Goal: Task Accomplishment & Management: Complete application form

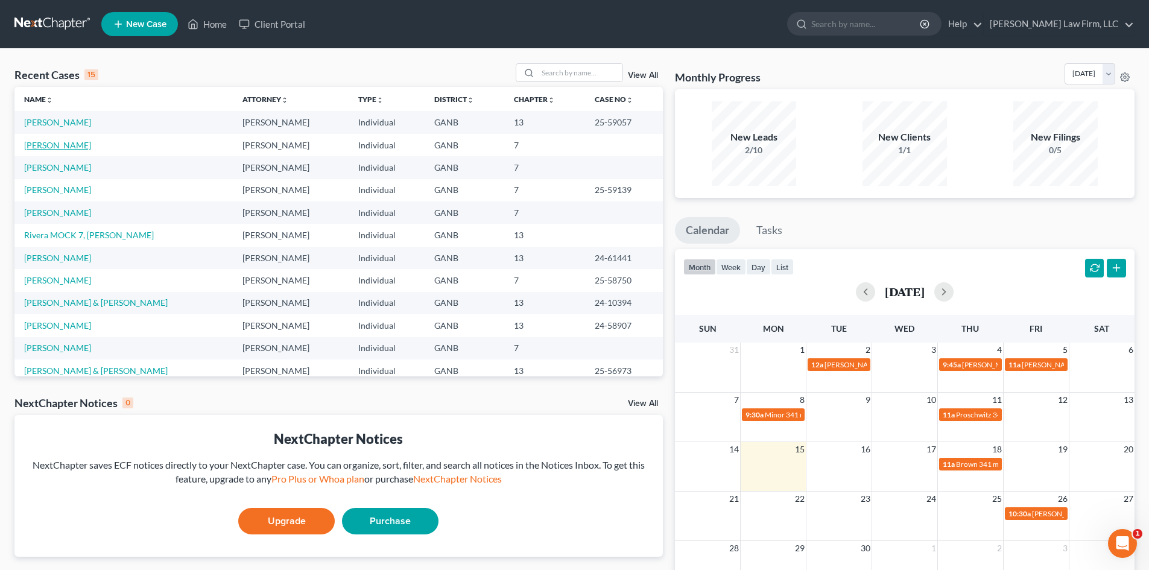
click at [59, 142] on link "[PERSON_NAME]" at bounding box center [57, 145] width 67 height 10
select select "10"
select select "6"
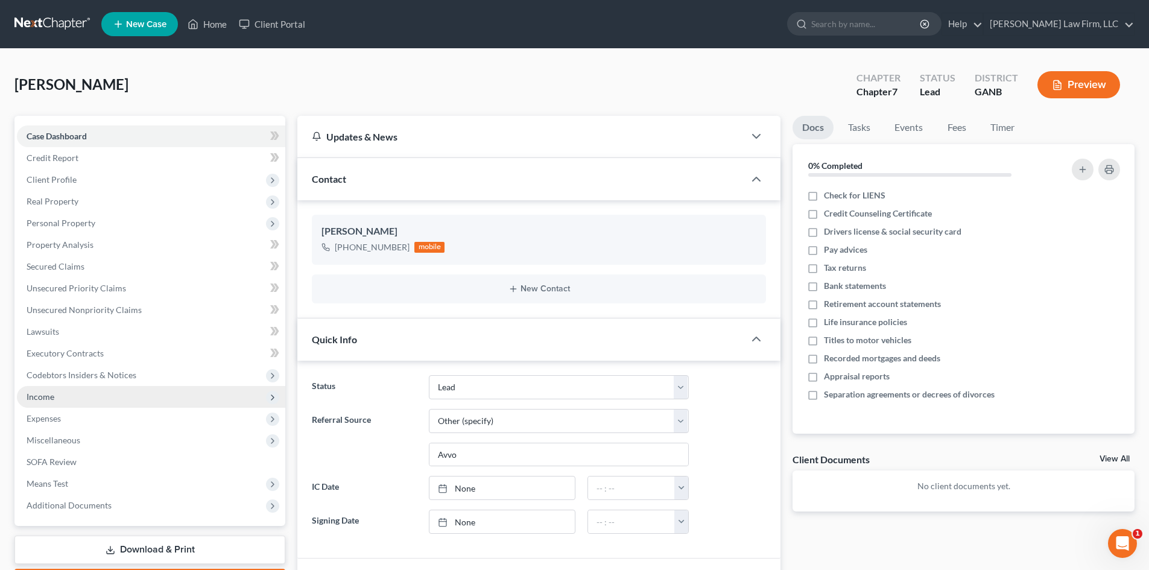
click at [40, 387] on span "Income" at bounding box center [151, 397] width 268 height 22
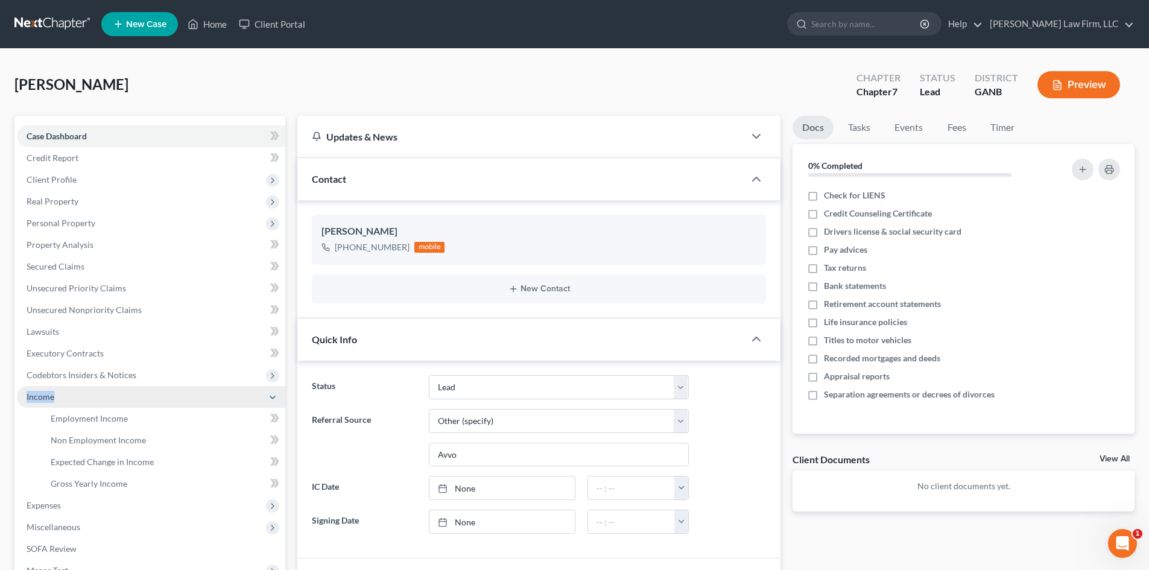
click at [40, 387] on span "Income" at bounding box center [151, 397] width 268 height 22
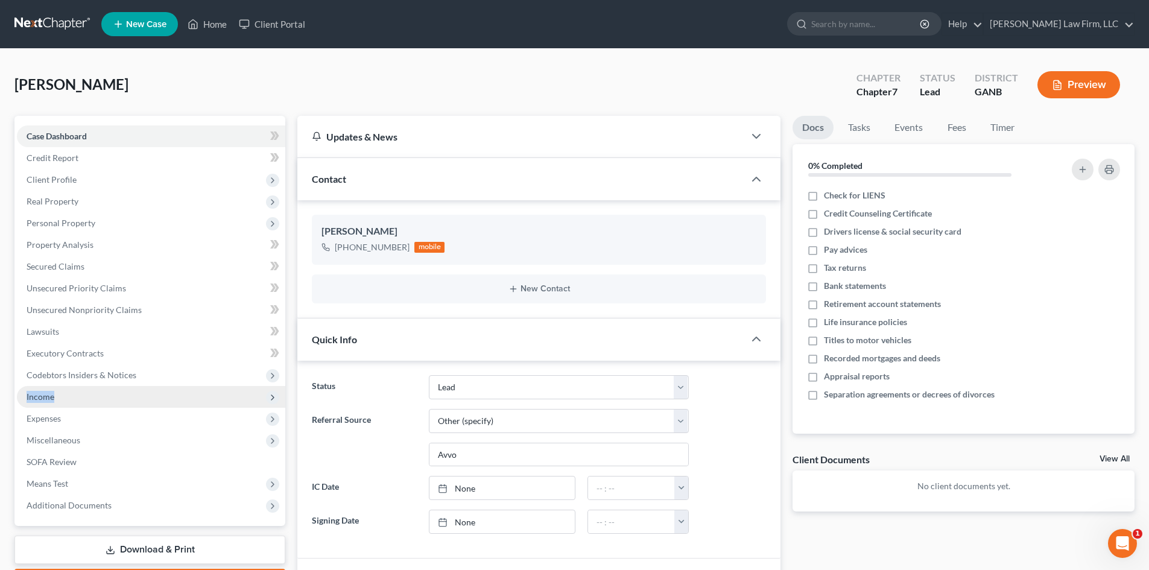
click at [21, 401] on span "Income" at bounding box center [151, 397] width 268 height 22
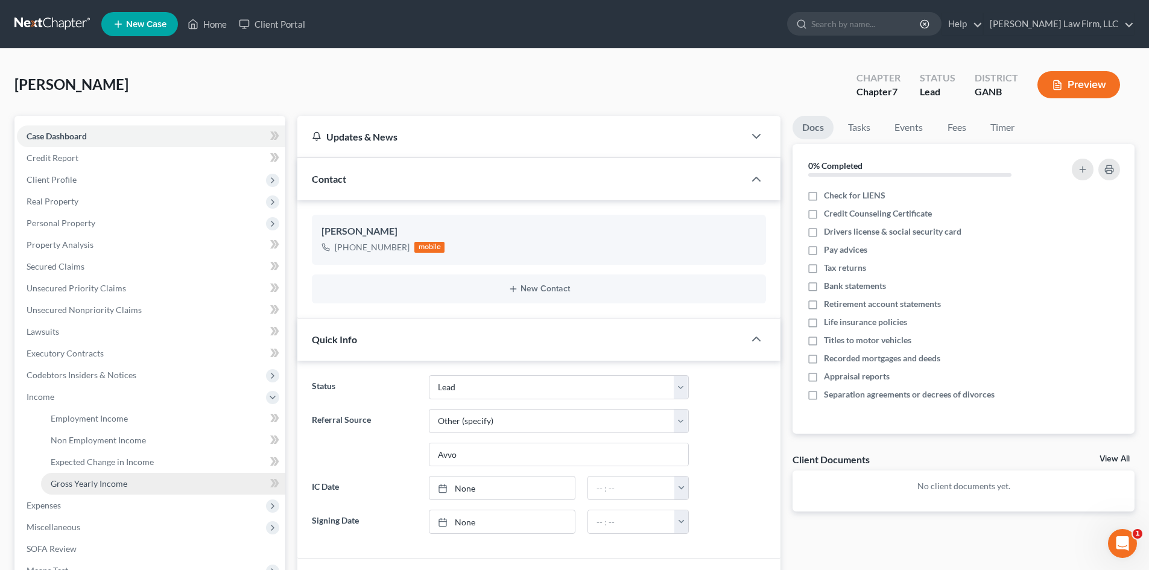
click at [83, 482] on span "Gross Yearly Income" at bounding box center [89, 483] width 77 height 10
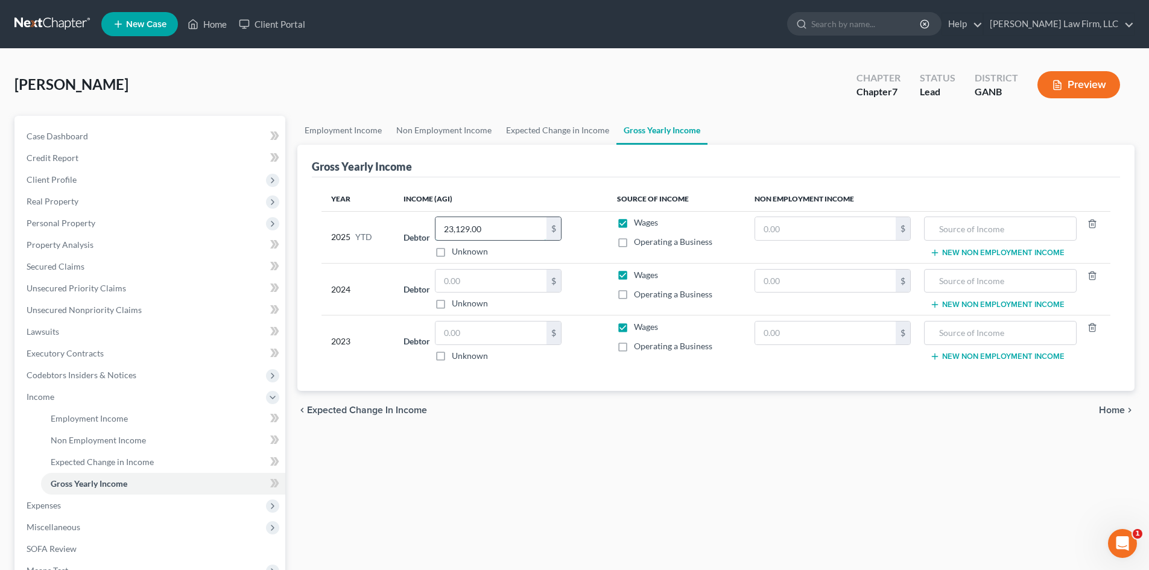
click at [489, 234] on input "23,129.00" at bounding box center [491, 228] width 111 height 23
type input "24,430"
click at [55, 223] on span "Personal Property" at bounding box center [61, 223] width 69 height 10
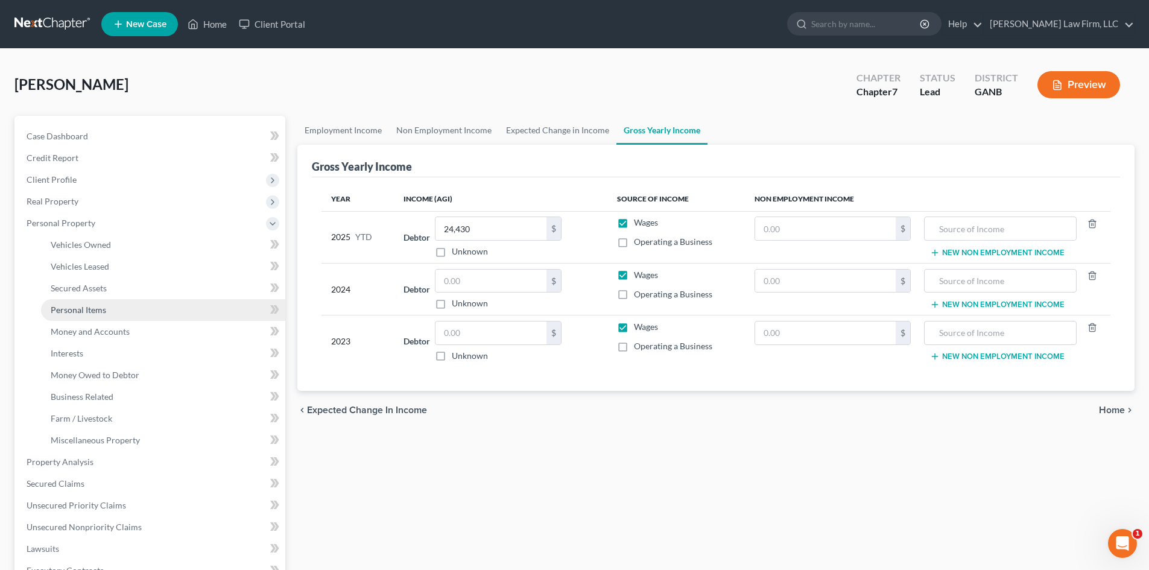
click at [83, 299] on link "Personal Items" at bounding box center [163, 310] width 244 height 22
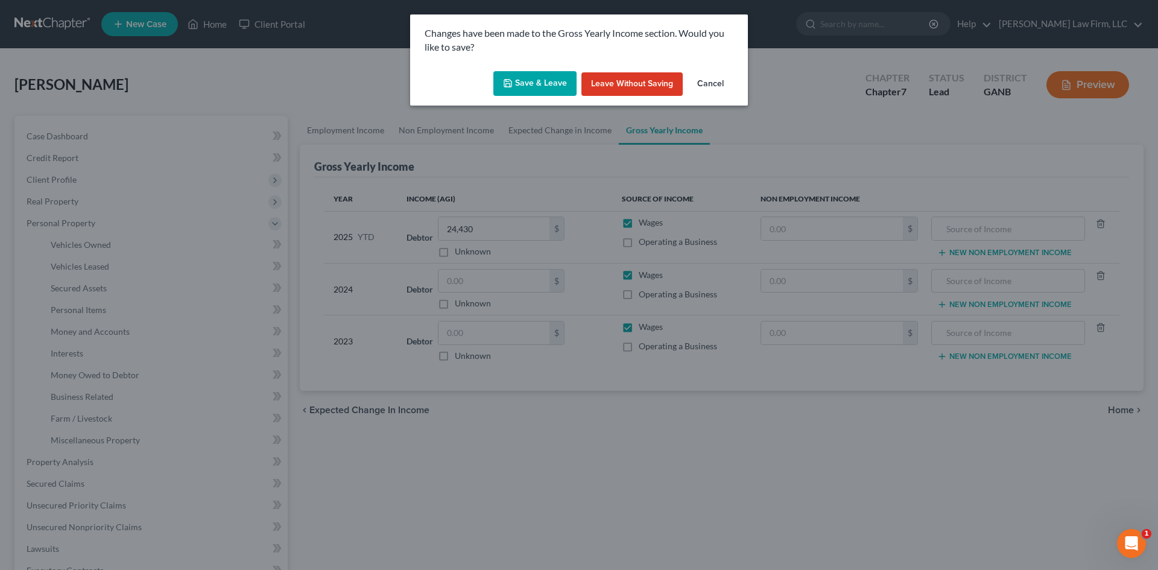
click at [528, 82] on button "Save & Leave" at bounding box center [534, 83] width 83 height 25
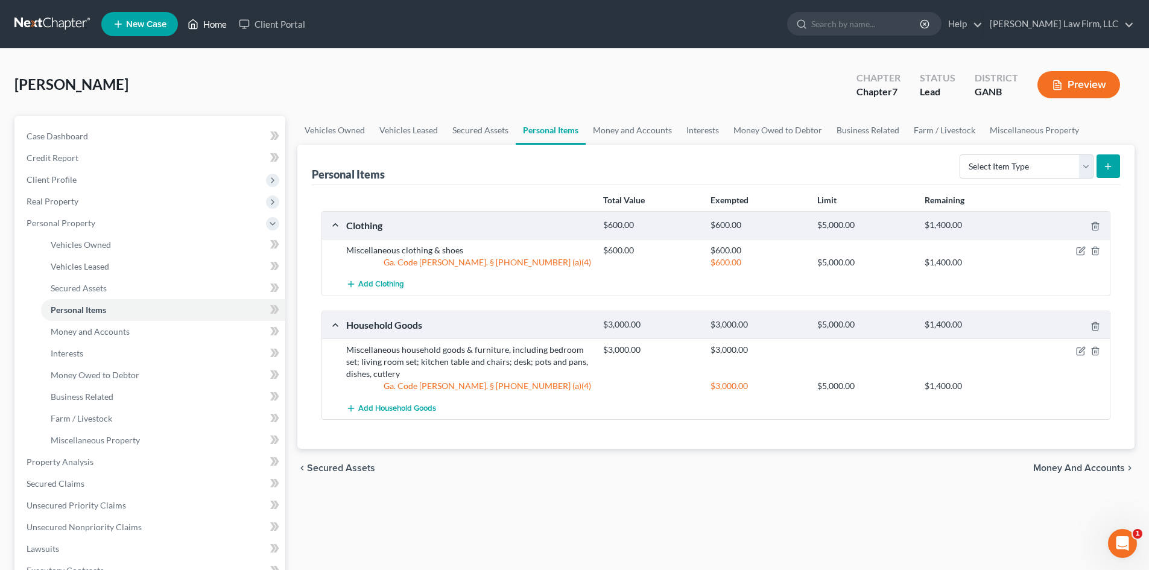
click at [206, 20] on link "Home" at bounding box center [207, 24] width 51 height 22
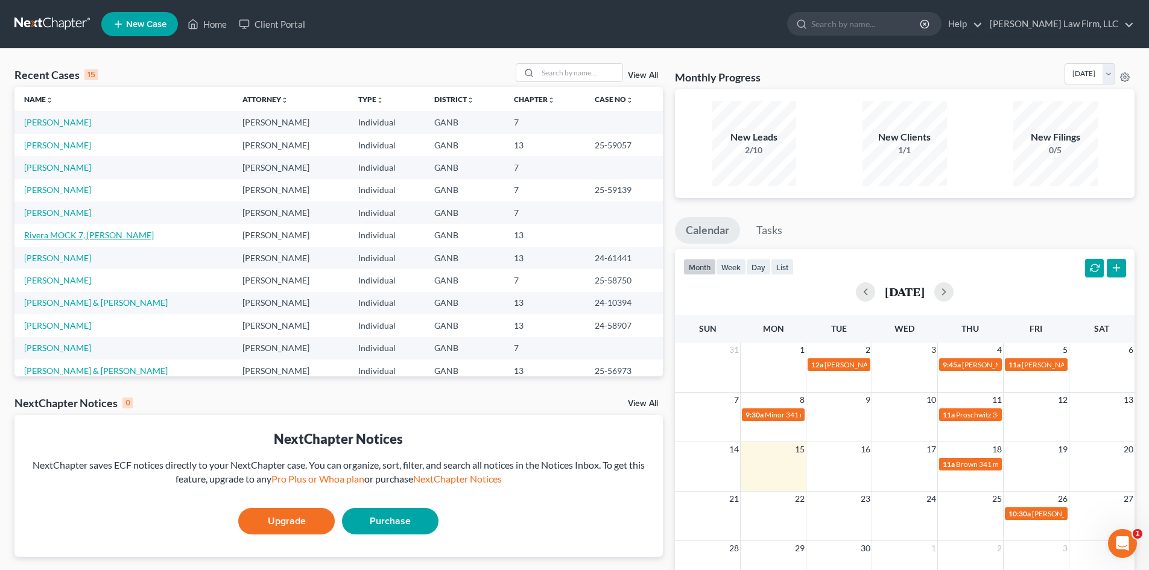
click at [75, 237] on link "Rivera MOCK 7, [PERSON_NAME]" at bounding box center [89, 235] width 130 height 10
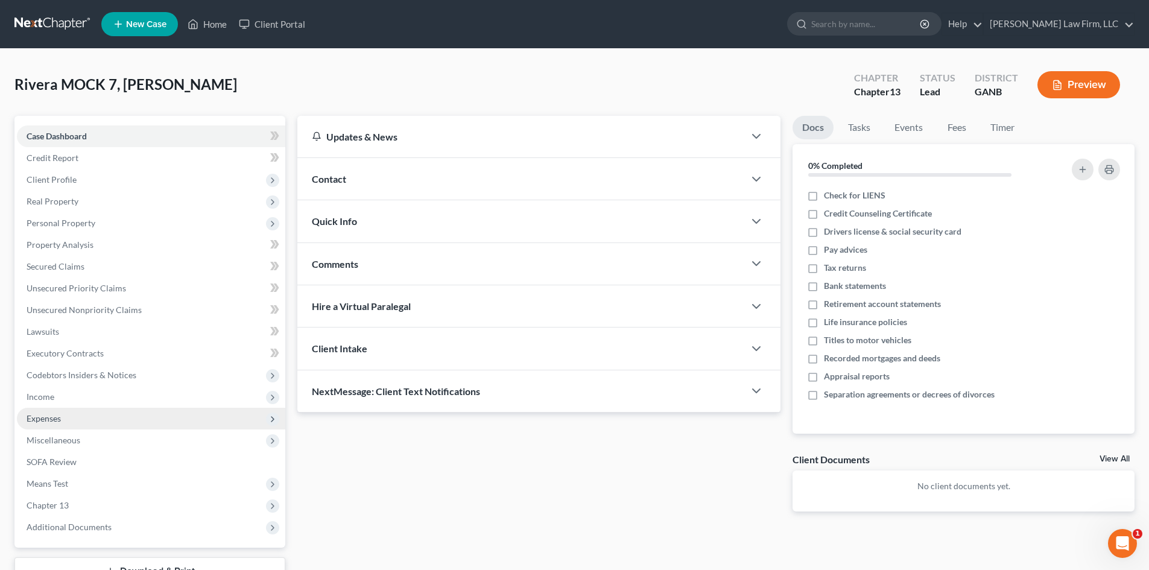
click at [53, 422] on span "Expenses" at bounding box center [44, 418] width 34 height 10
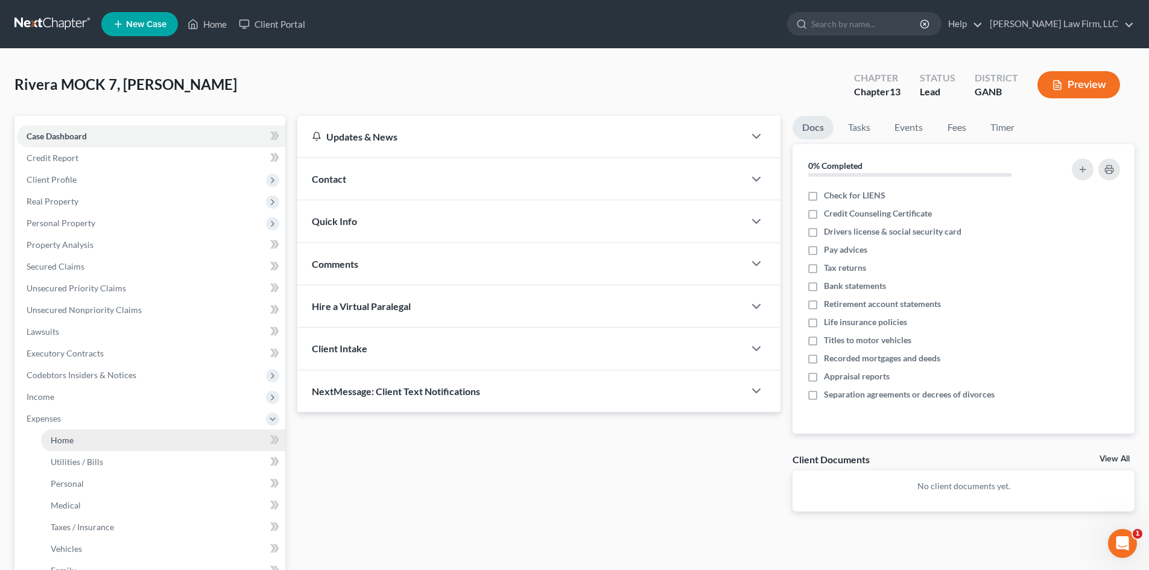
click at [62, 435] on span "Home" at bounding box center [62, 440] width 23 height 10
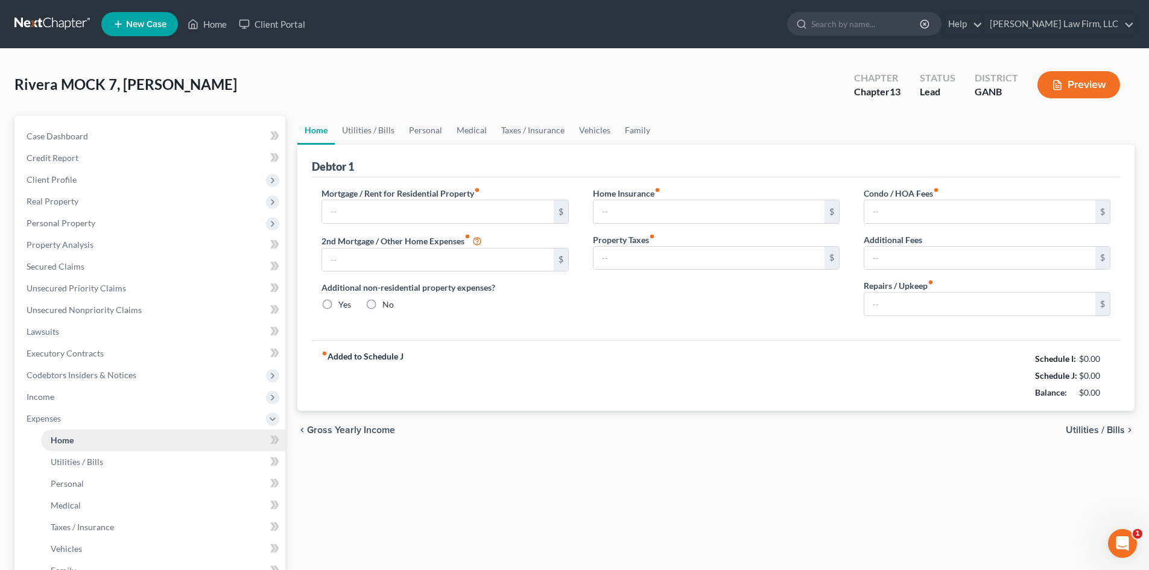
type input "3,097.00"
type input "0.00"
radio input "true"
type input "0.00"
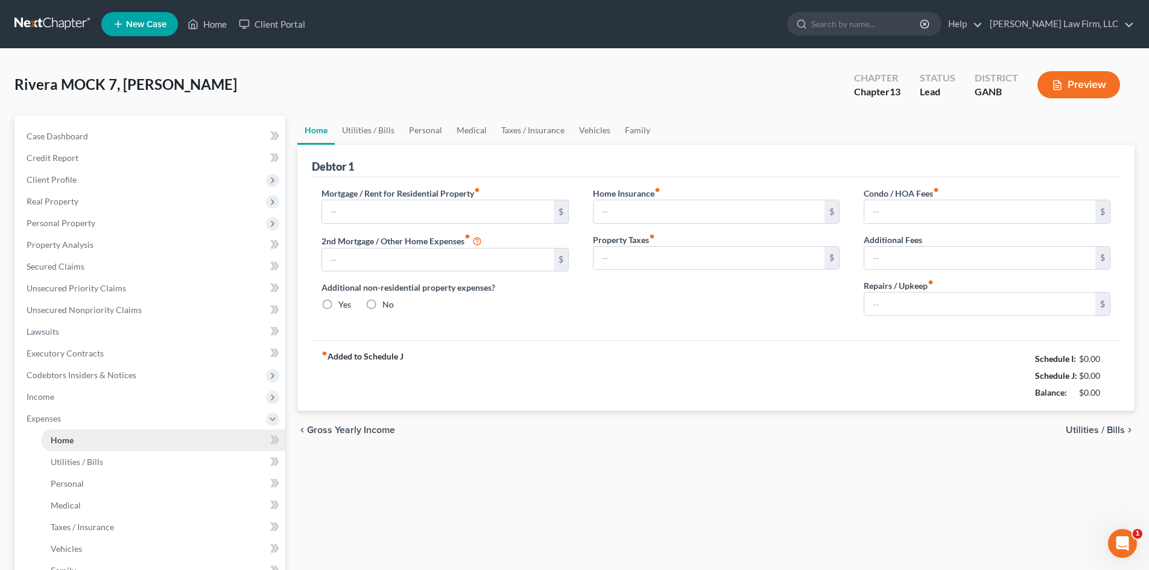
type input "250.00"
type input "0.00"
type input "250.00"
click at [381, 130] on link "Utilities / Bills" at bounding box center [368, 130] width 67 height 29
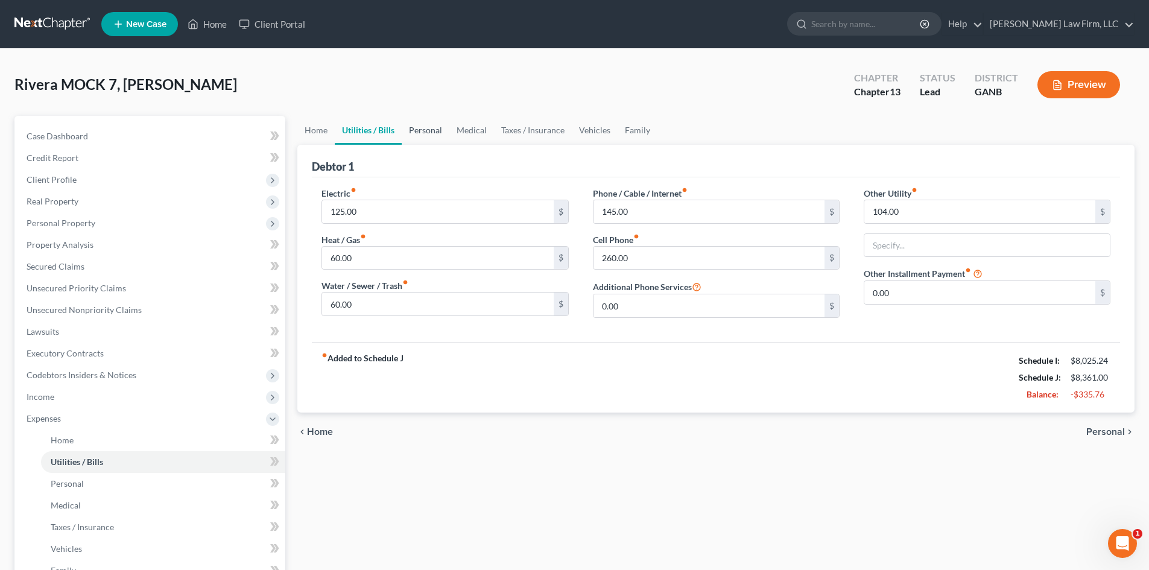
click at [437, 128] on link "Personal" at bounding box center [426, 130] width 48 height 29
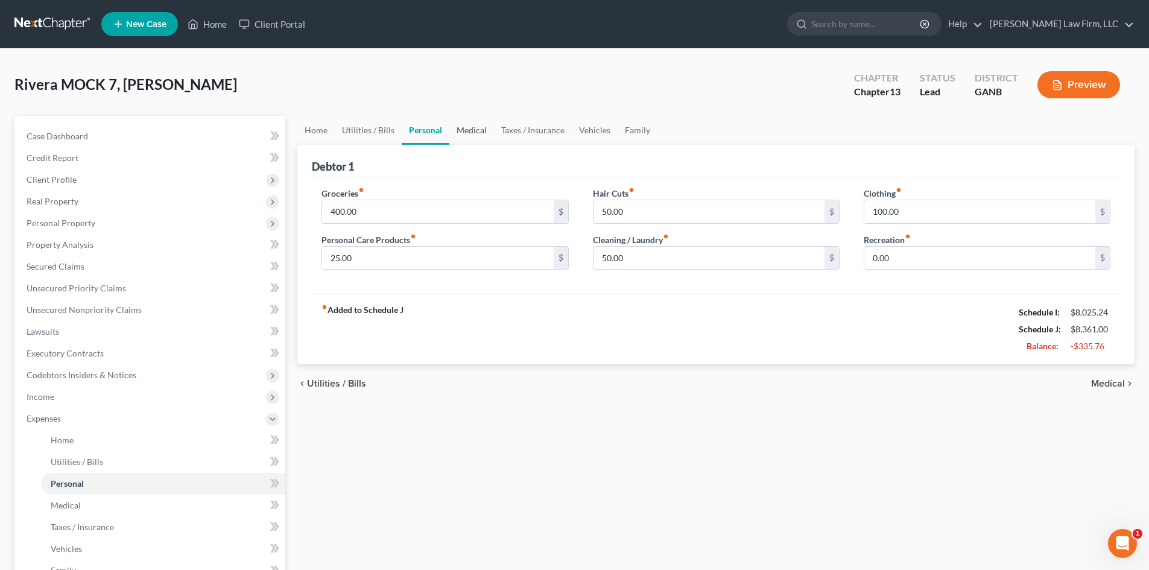
click at [475, 132] on link "Medical" at bounding box center [471, 130] width 45 height 29
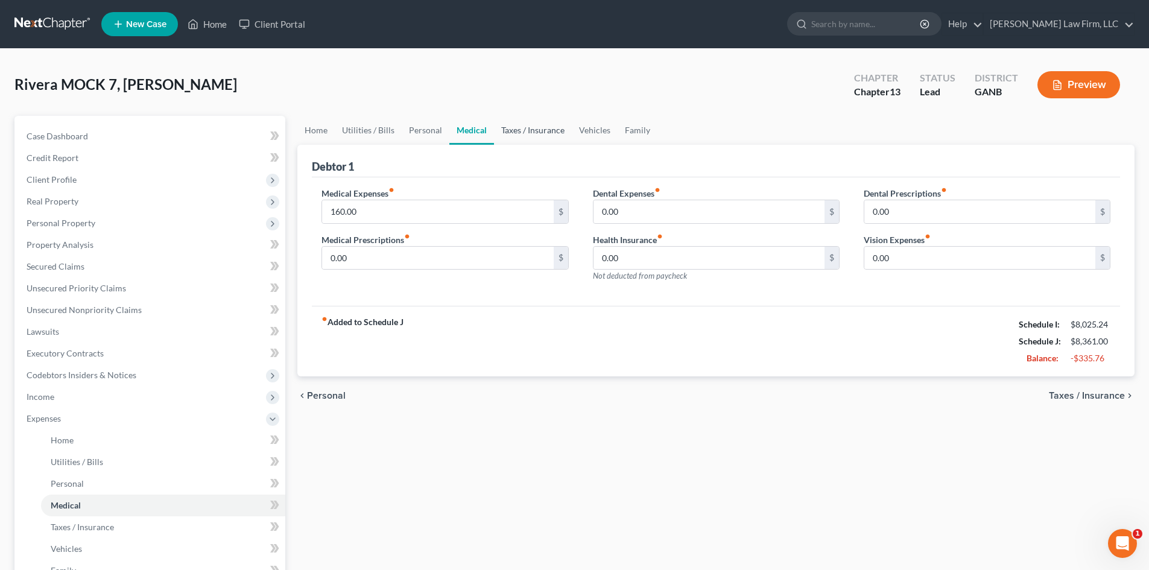
click at [516, 130] on link "Taxes / Insurance" at bounding box center [533, 130] width 78 height 29
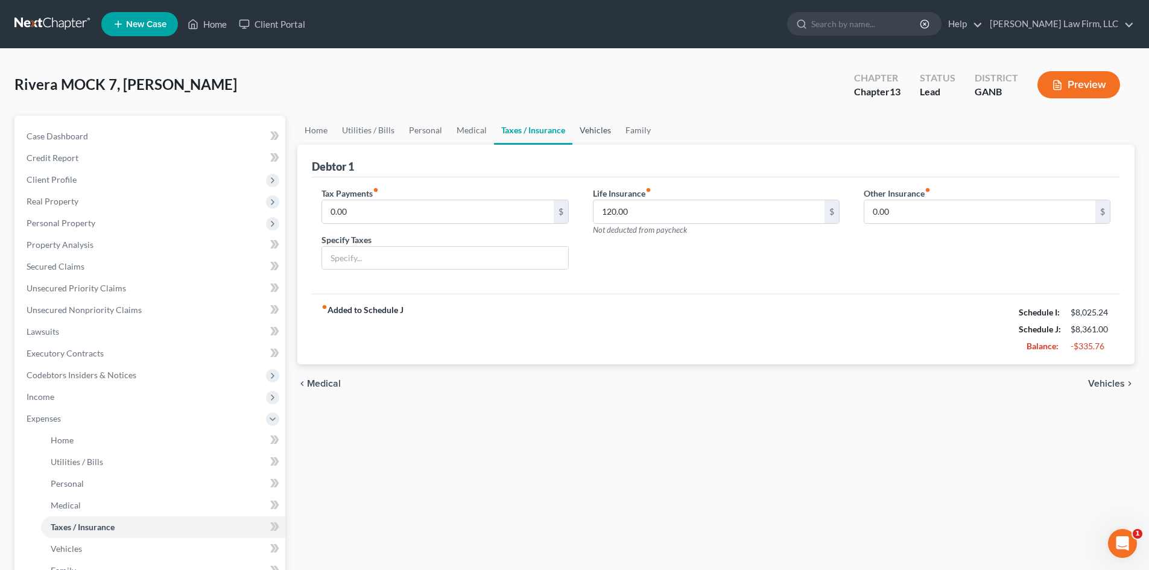
click at [582, 129] on link "Vehicles" at bounding box center [595, 130] width 46 height 29
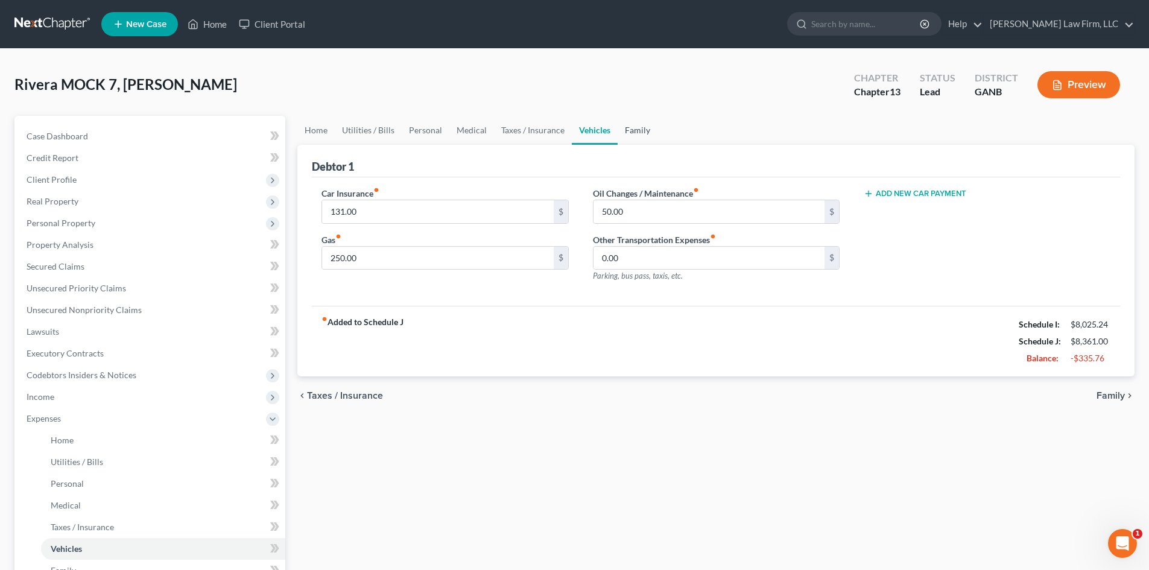
click at [642, 133] on link "Family" at bounding box center [638, 130] width 40 height 29
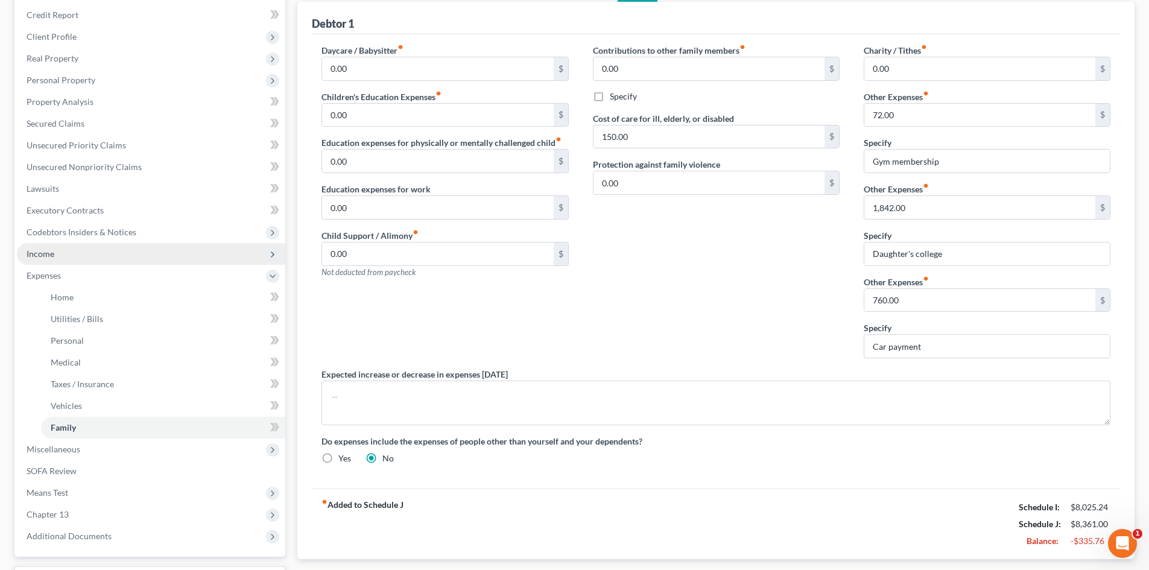
scroll to position [245, 0]
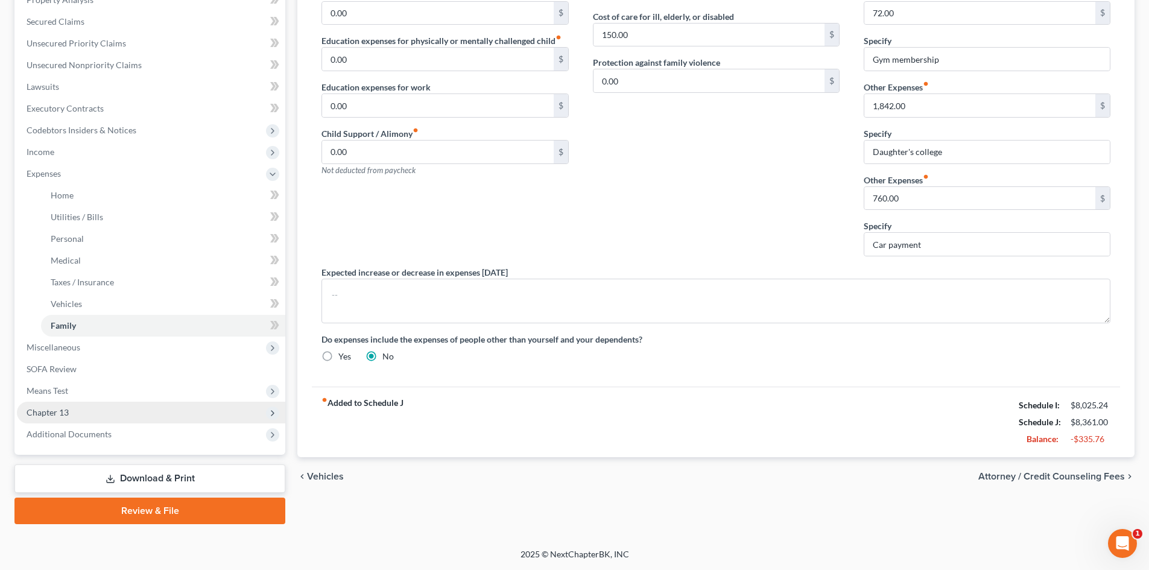
click at [71, 411] on span "Chapter 13" at bounding box center [151, 413] width 268 height 22
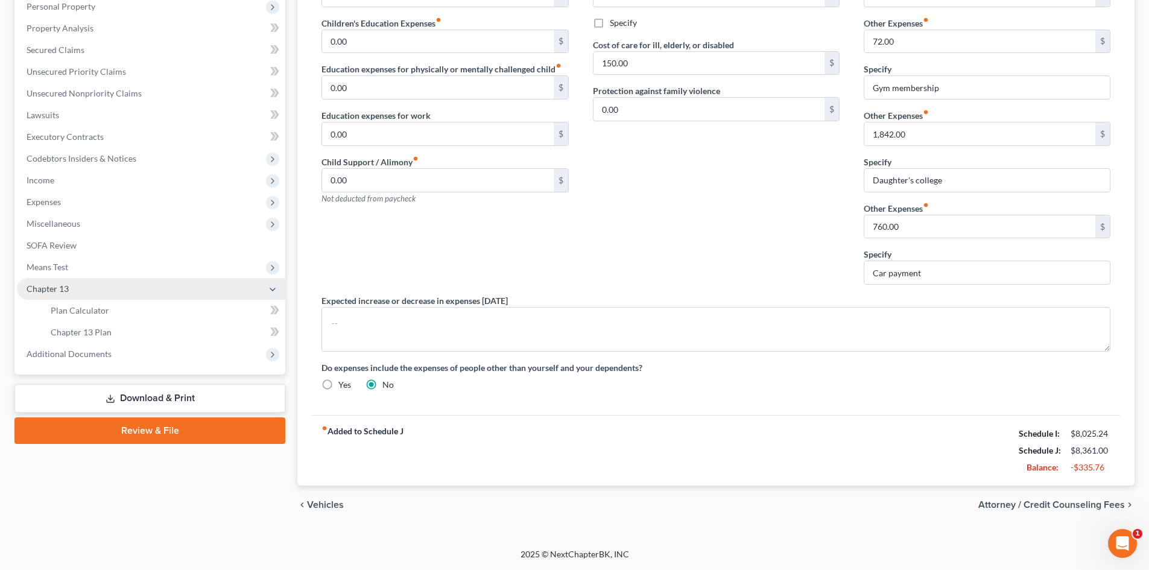
scroll to position [217, 0]
click at [65, 273] on span "Means Test" at bounding box center [151, 267] width 268 height 22
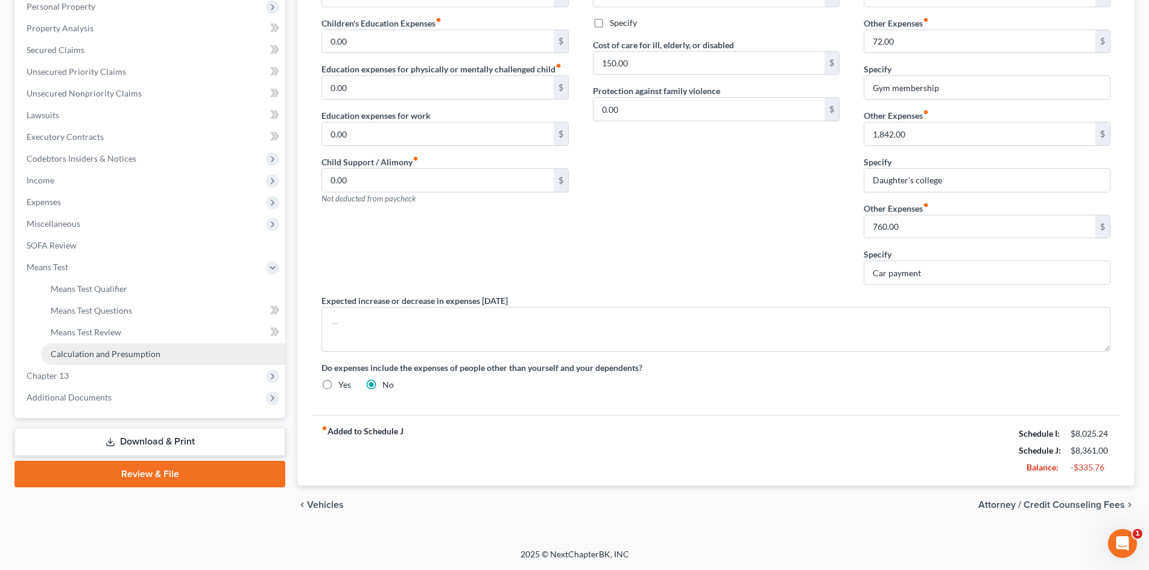
click at [91, 352] on span "Calculation and Presumption" at bounding box center [106, 354] width 110 height 10
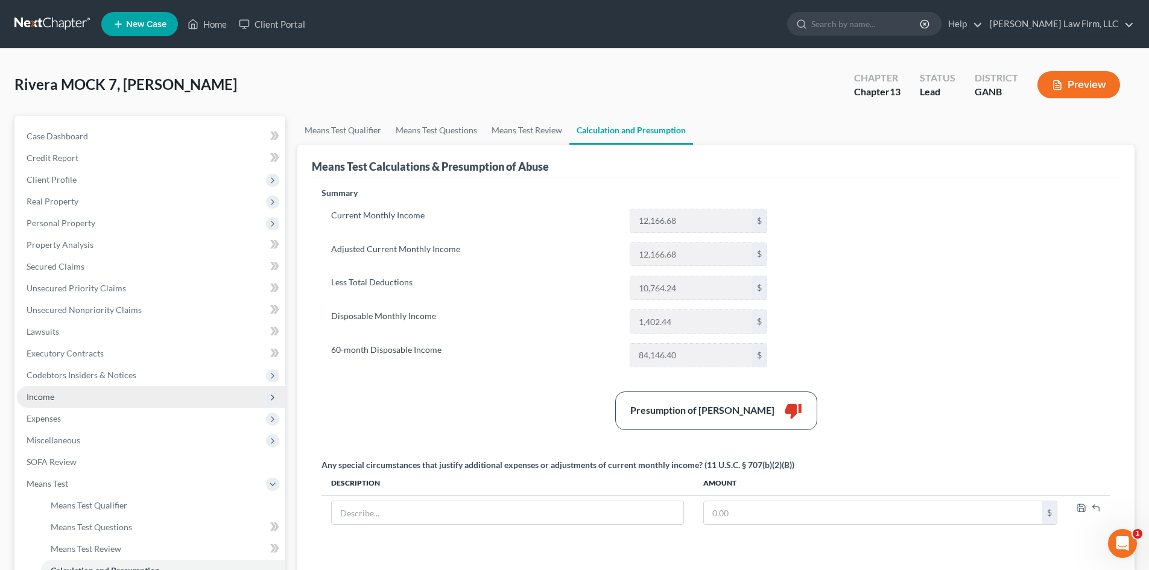
click at [21, 398] on span "Income" at bounding box center [151, 397] width 268 height 22
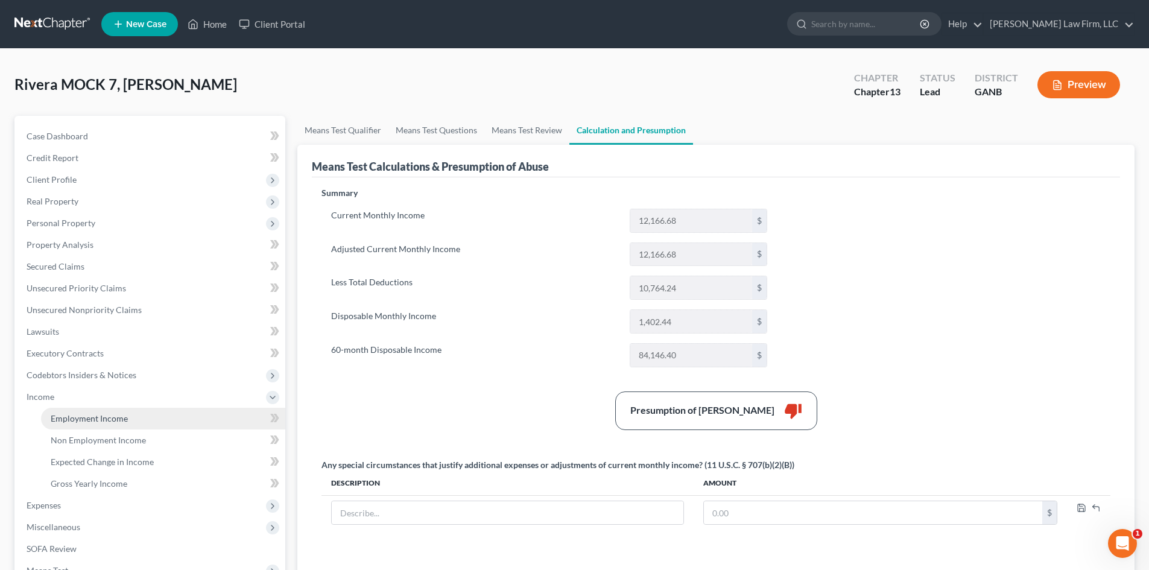
drag, startPoint x: 84, startPoint y: 420, endPoint x: 88, endPoint y: 415, distance: 6.4
click at [84, 419] on span "Employment Income" at bounding box center [89, 418] width 77 height 10
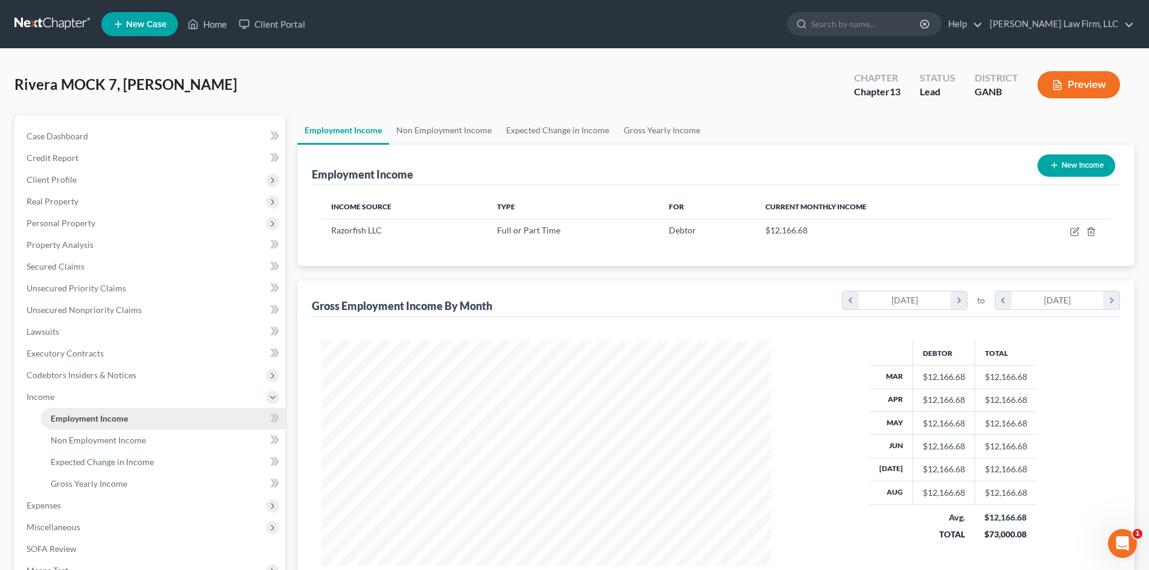
scroll to position [225, 474]
drag, startPoint x: 51, startPoint y: 505, endPoint x: 64, endPoint y: 509, distance: 13.2
click at [51, 505] on span "Expenses" at bounding box center [44, 505] width 34 height 10
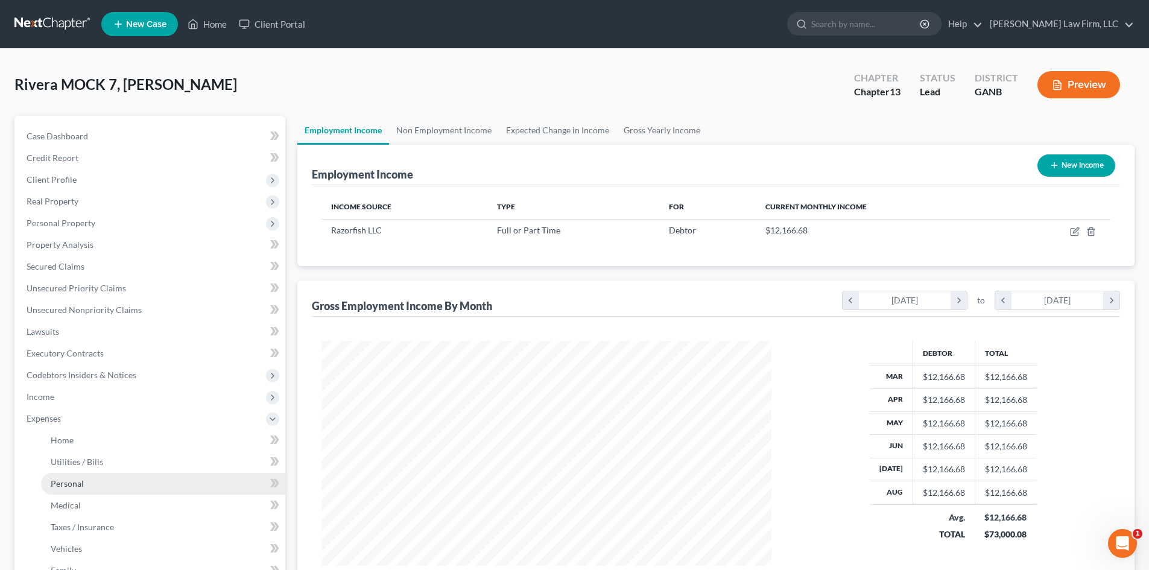
click at [77, 487] on span "Personal" at bounding box center [67, 483] width 33 height 10
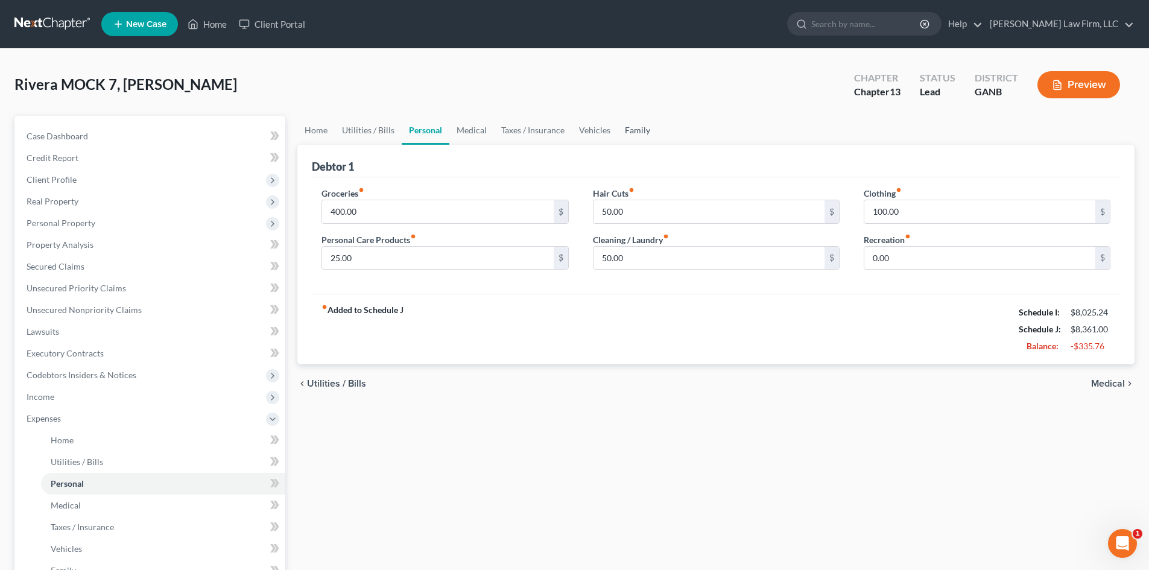
click at [630, 130] on link "Family" at bounding box center [638, 130] width 40 height 29
